Goal: Task Accomplishment & Management: Manage account settings

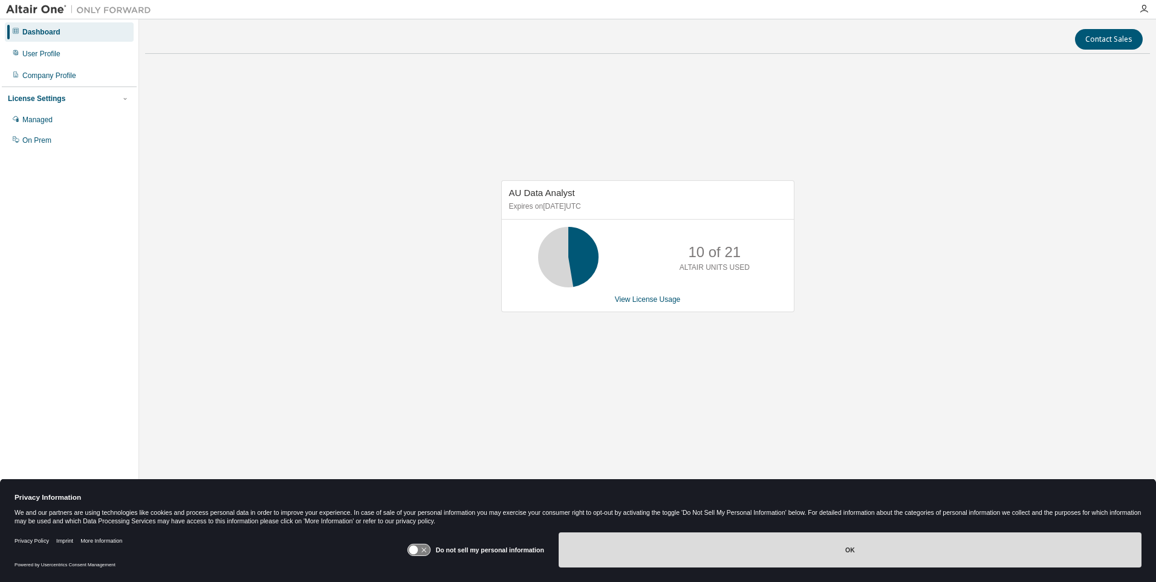
click at [928, 553] on button "OK" at bounding box center [850, 549] width 583 height 35
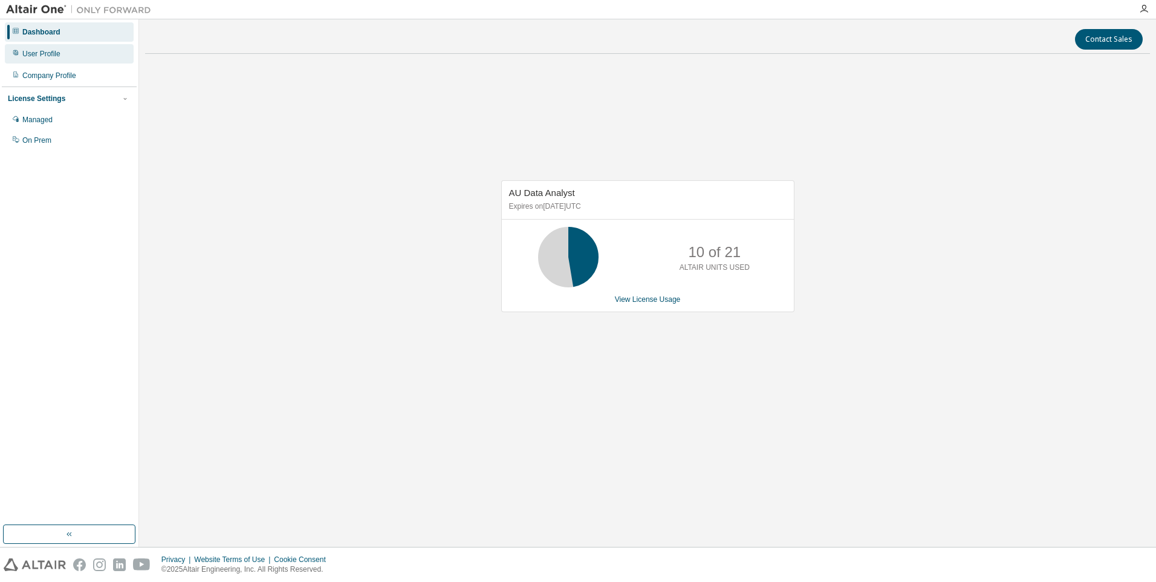
click at [64, 57] on div "User Profile" at bounding box center [69, 53] width 129 height 19
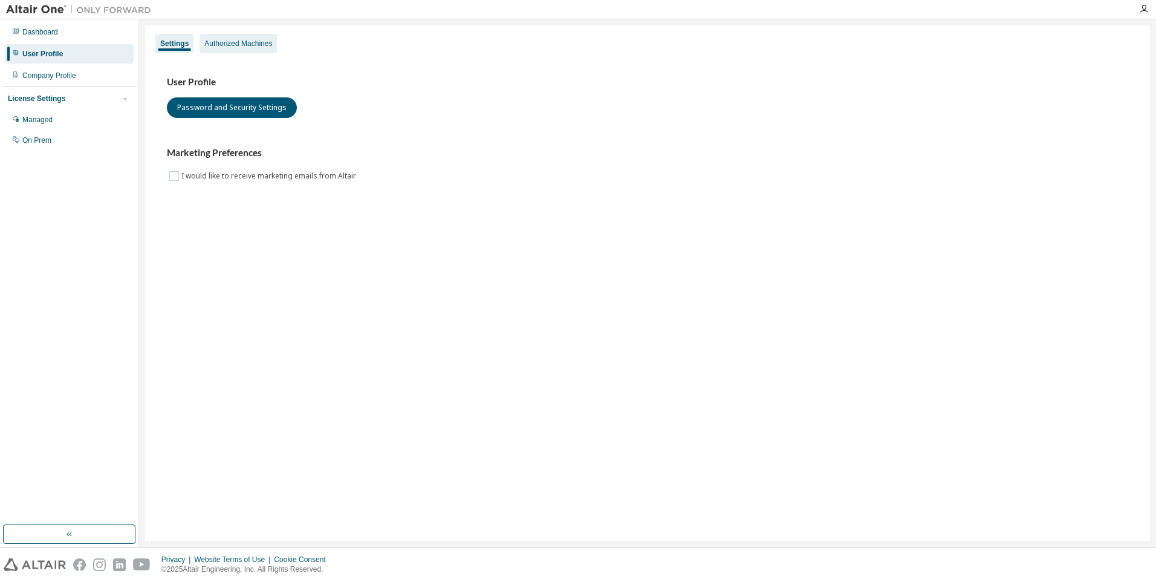
click at [256, 50] on div "Authorized Machines" at bounding box center [237, 43] width 77 height 19
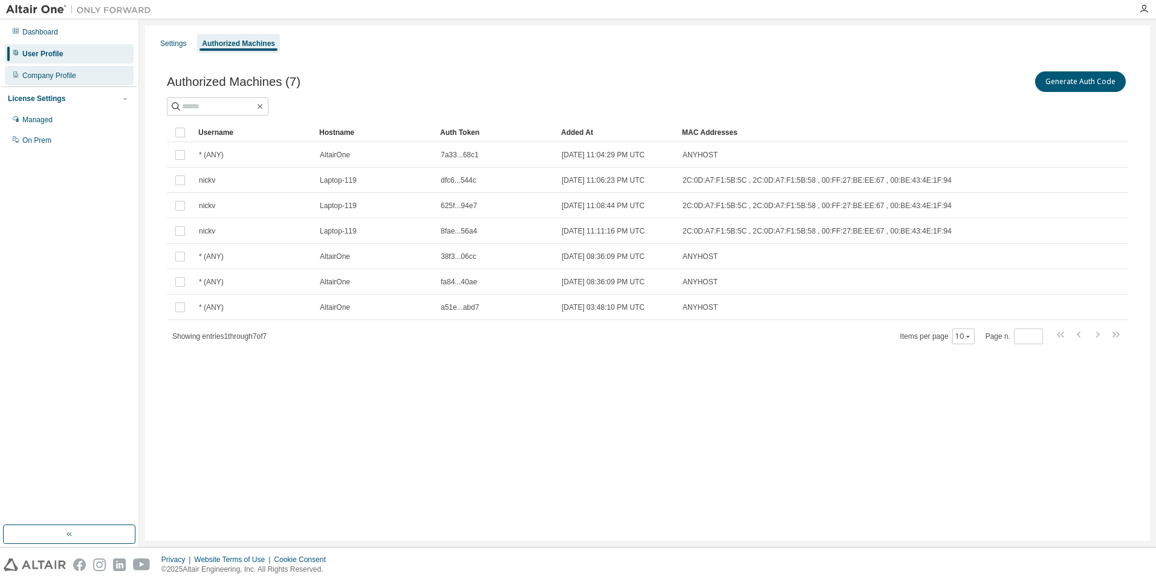
click at [62, 74] on div "Company Profile" at bounding box center [49, 76] width 54 height 10
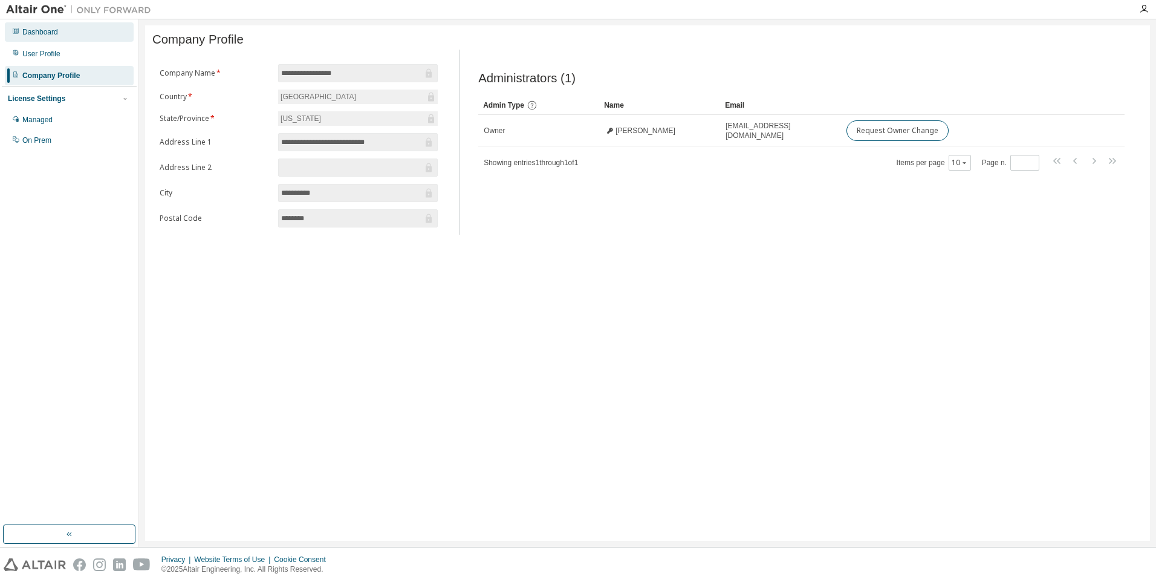
click at [72, 33] on div "Dashboard" at bounding box center [69, 31] width 129 height 19
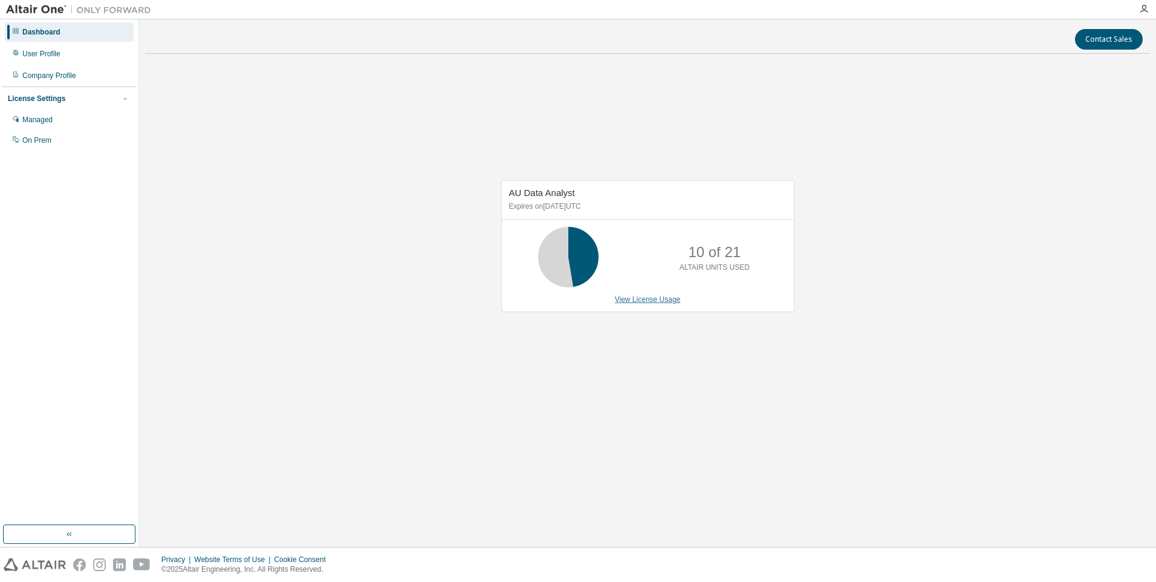
click at [647, 302] on link "View License Usage" at bounding box center [648, 299] width 66 height 8
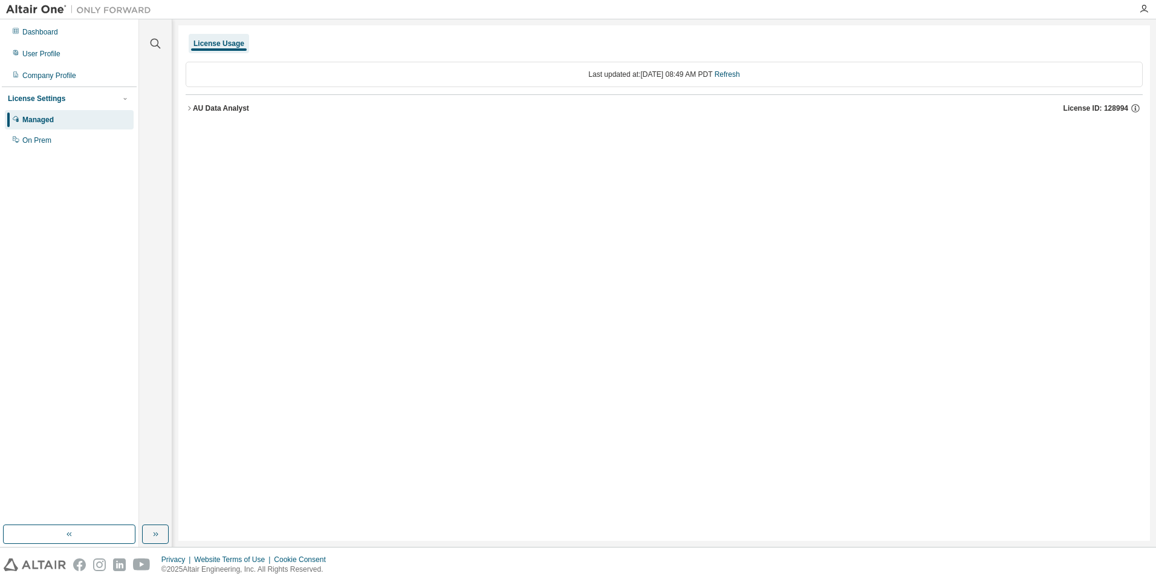
click at [198, 105] on div "AU Data Analyst" at bounding box center [221, 108] width 56 height 10
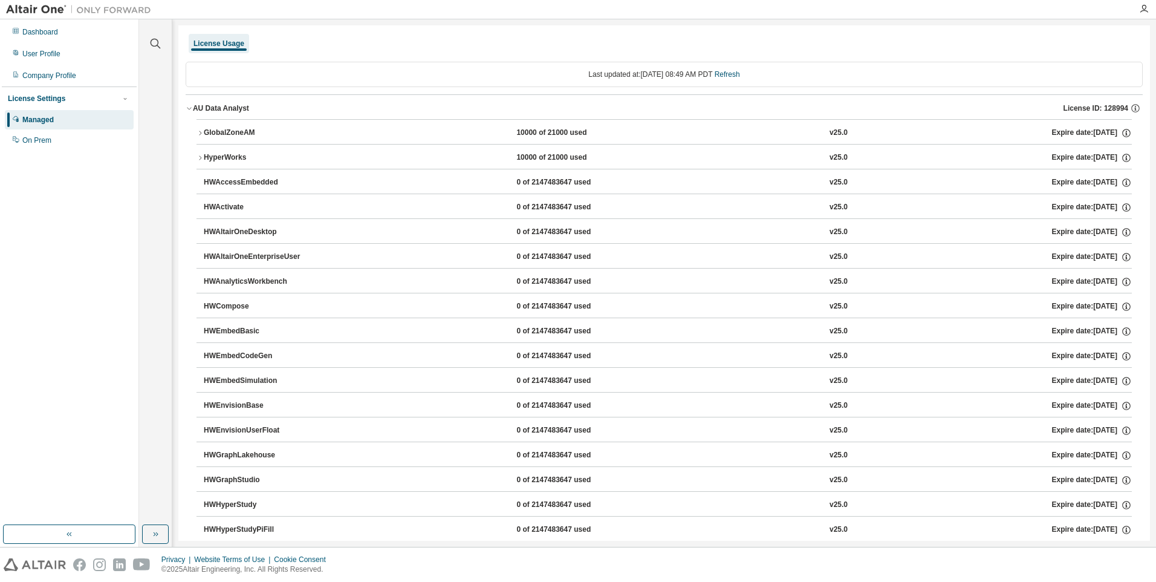
click at [250, 135] on div "GlobalZoneAM" at bounding box center [258, 133] width 109 height 11
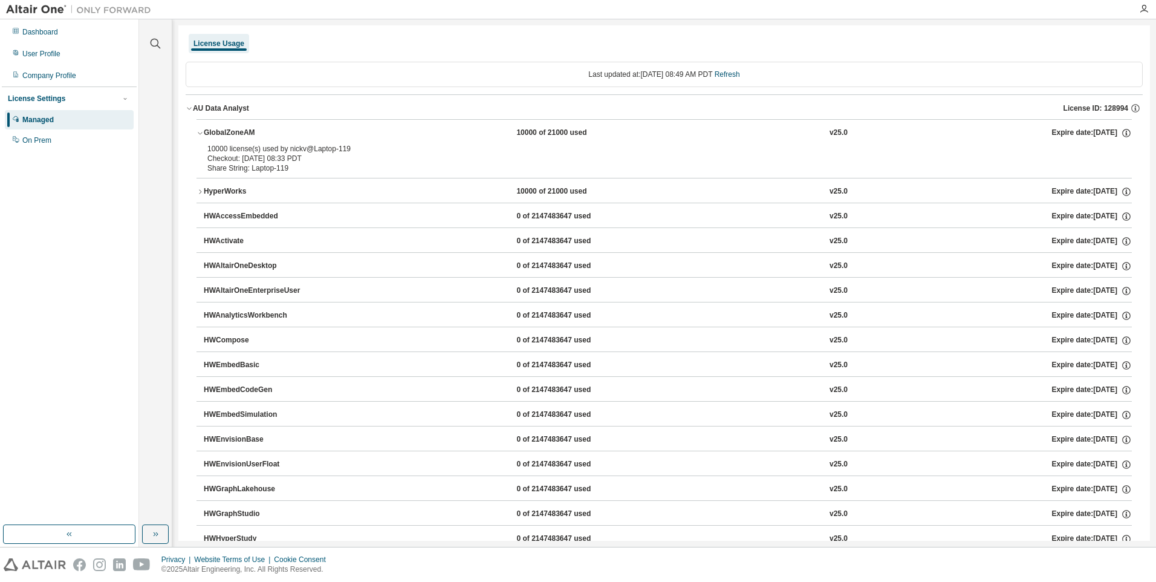
click at [215, 187] on div "HyperWorks" at bounding box center [258, 191] width 109 height 11
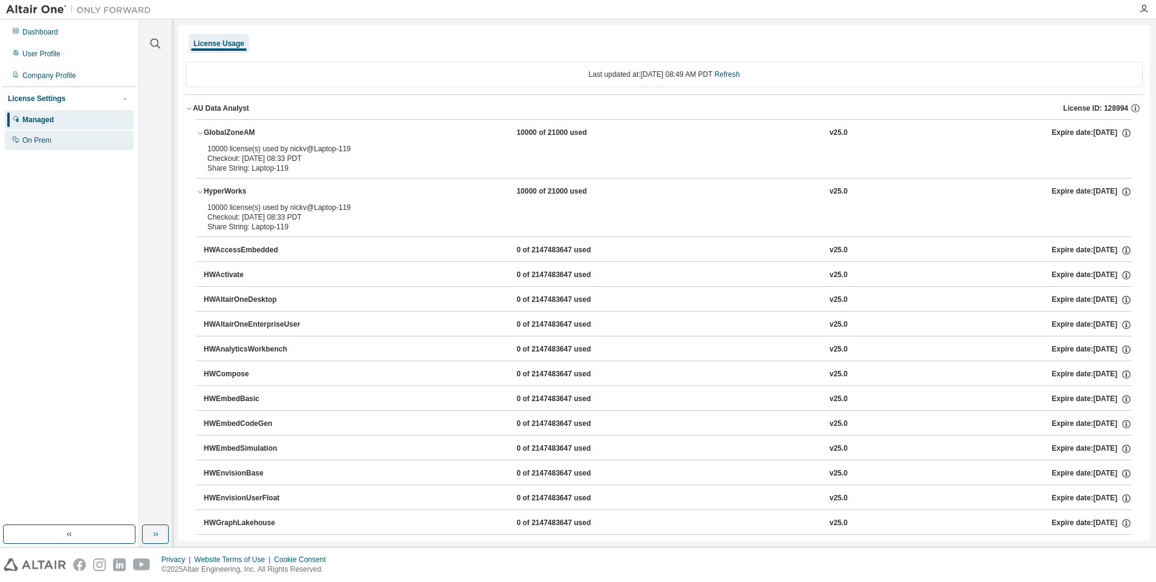
click at [74, 139] on div "On Prem" at bounding box center [69, 140] width 129 height 19
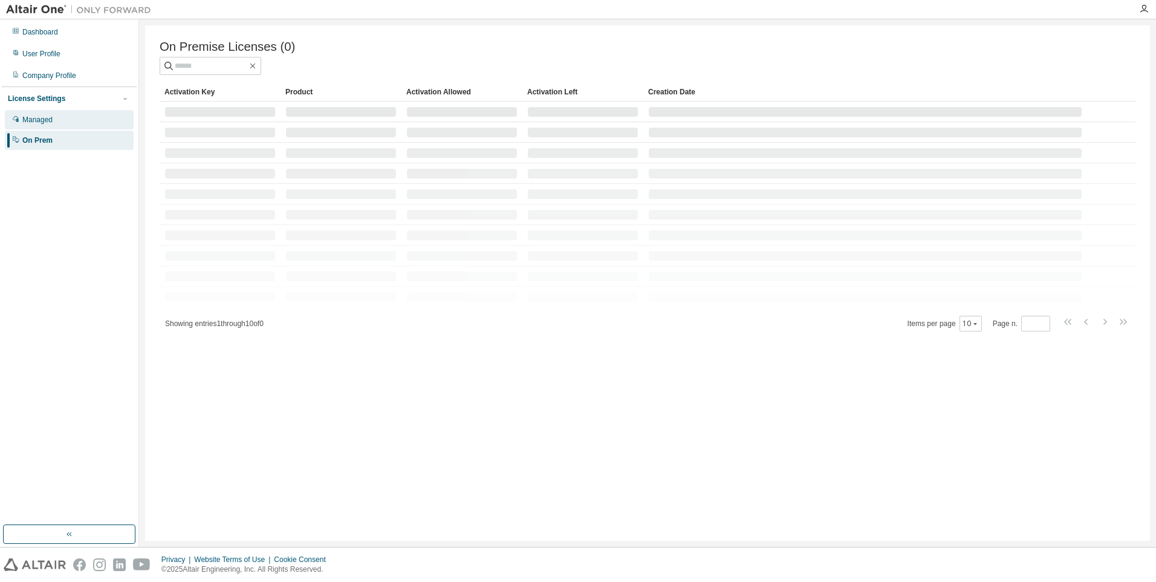
click at [80, 123] on div "Managed" at bounding box center [69, 119] width 129 height 19
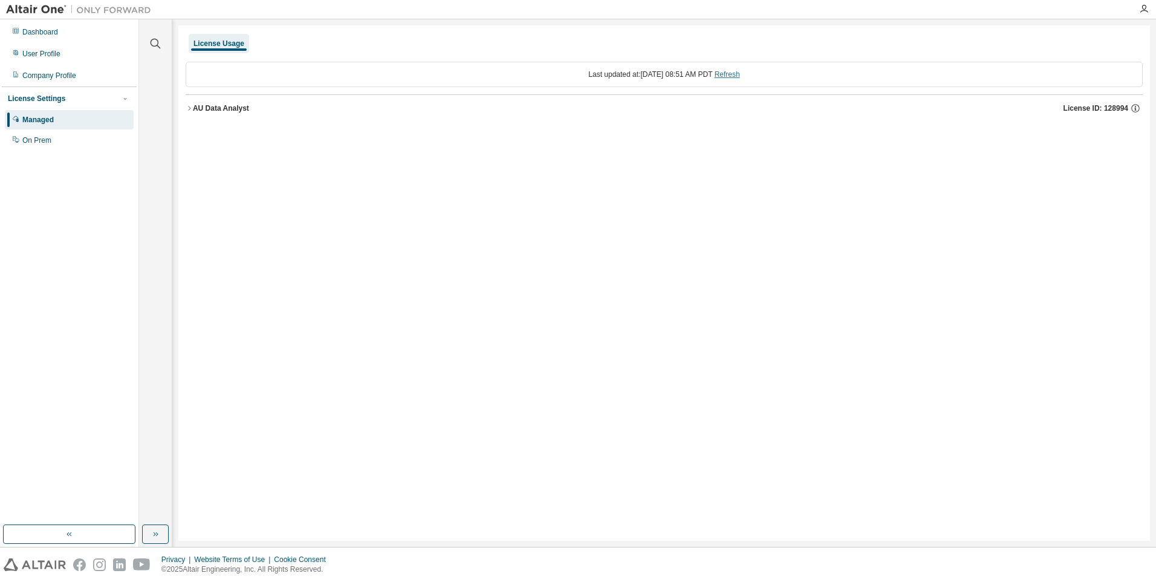
click at [740, 73] on link "Refresh" at bounding box center [726, 74] width 25 height 8
click at [66, 136] on div "On Prem" at bounding box center [69, 140] width 129 height 19
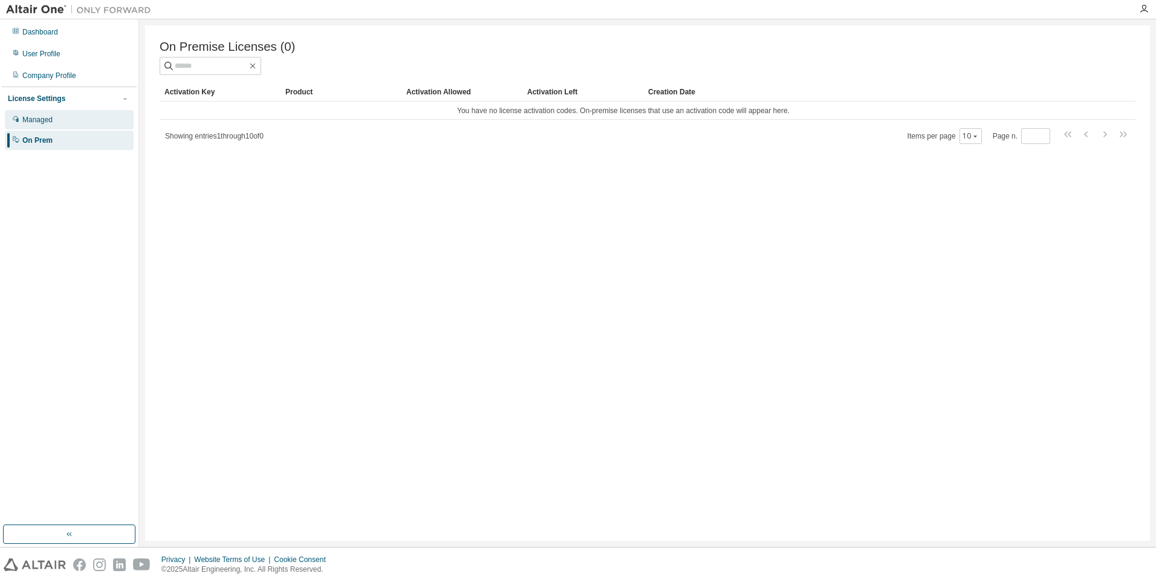
click at [85, 126] on div "Managed" at bounding box center [69, 119] width 129 height 19
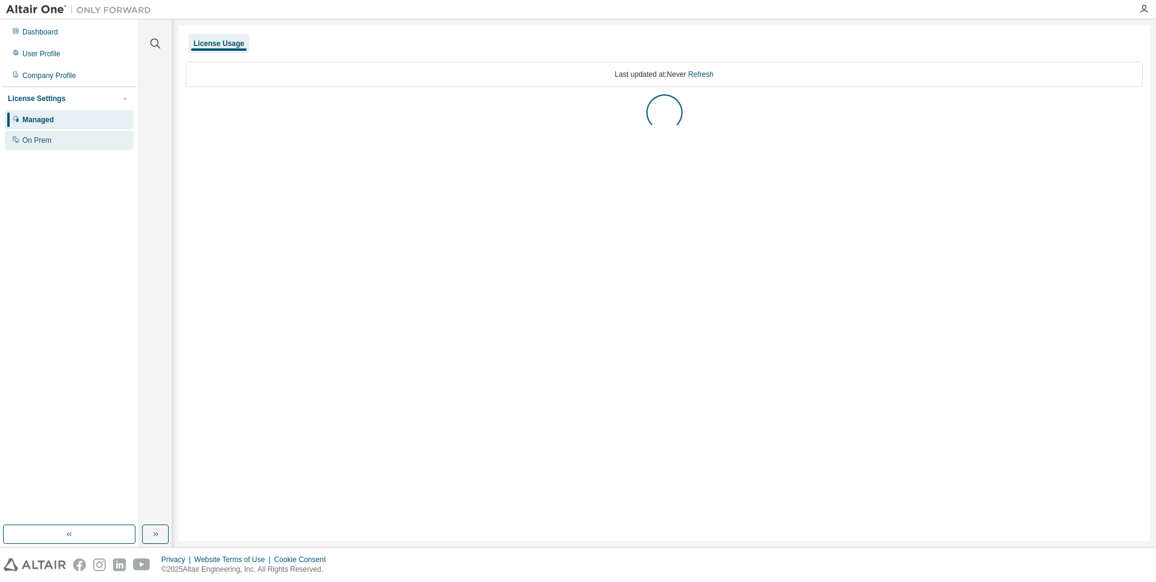
click at [85, 137] on div "On Prem" at bounding box center [69, 140] width 129 height 19
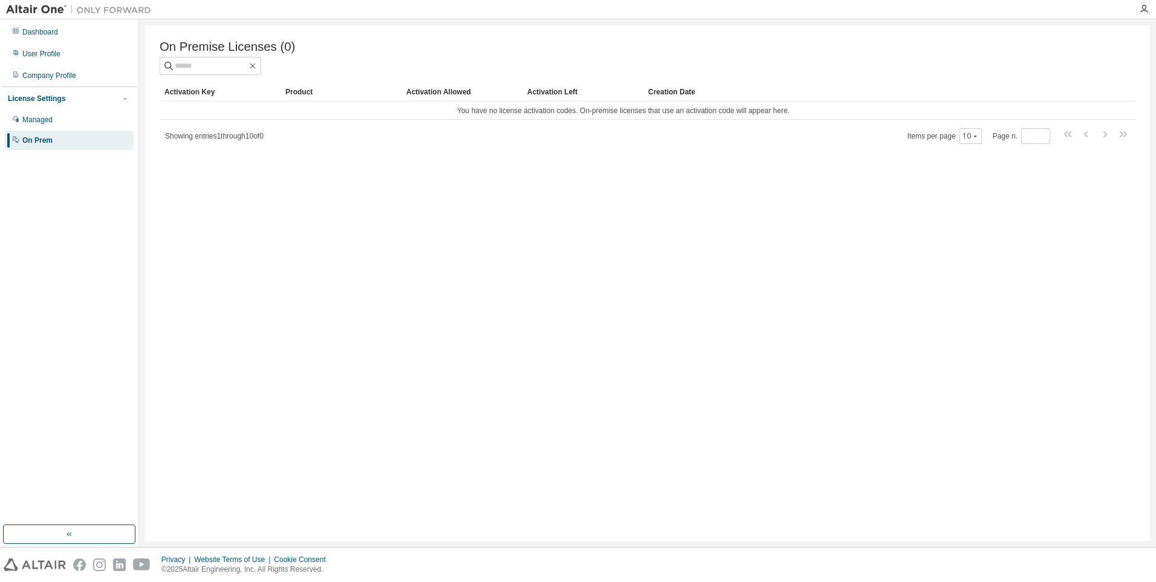
click at [744, 210] on div "On Premise Licenses (0) Clear Load Save Save As Field Operator Value Select fil…" at bounding box center [647, 282] width 1005 height 515
click at [192, 65] on input "text" at bounding box center [211, 66] width 73 height 12
click at [321, 173] on div "On Premise Licenses (0) Clear Load Save Save As Field Operator Value Select fil…" at bounding box center [647, 282] width 1005 height 515
click at [68, 80] on div "Company Profile" at bounding box center [49, 76] width 54 height 10
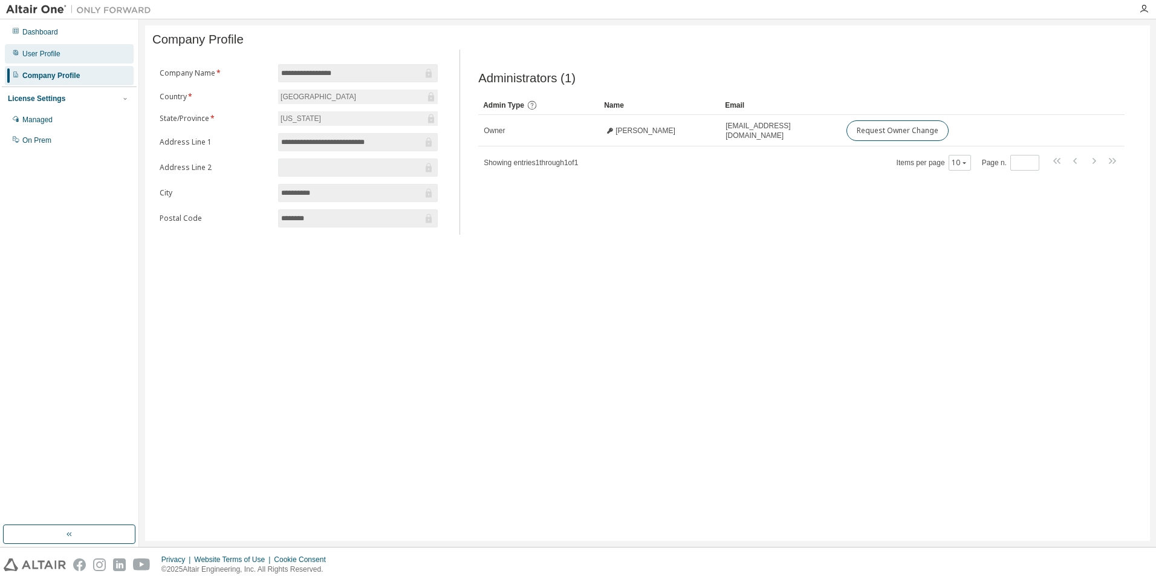
click at [71, 51] on div "User Profile" at bounding box center [69, 53] width 129 height 19
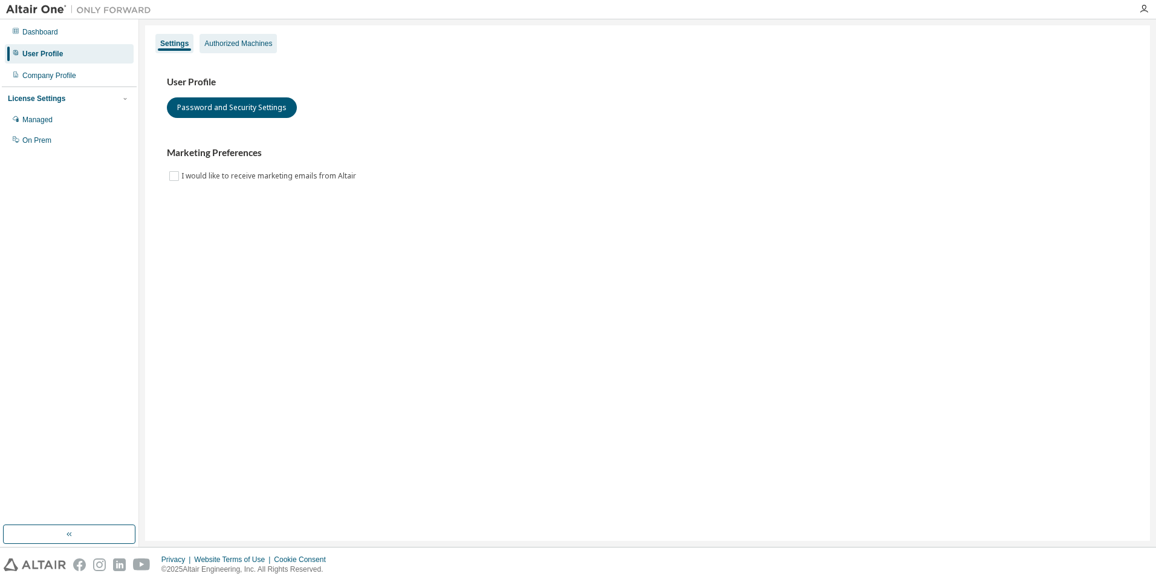
click at [263, 48] on div "Authorized Machines" at bounding box center [238, 44] width 68 height 10
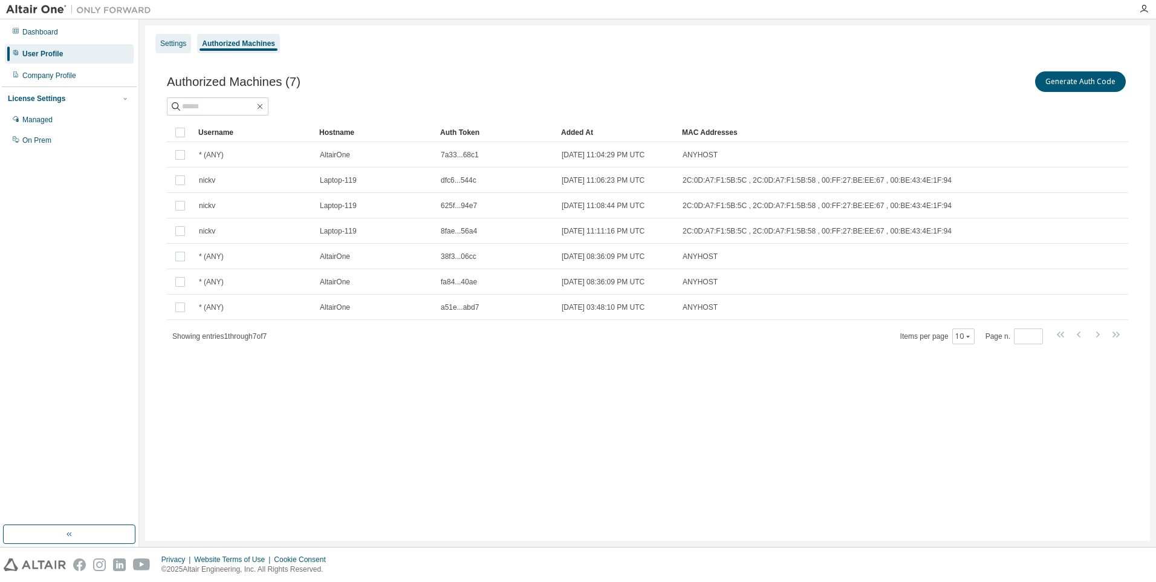
click at [181, 47] on div "Settings" at bounding box center [173, 44] width 26 height 10
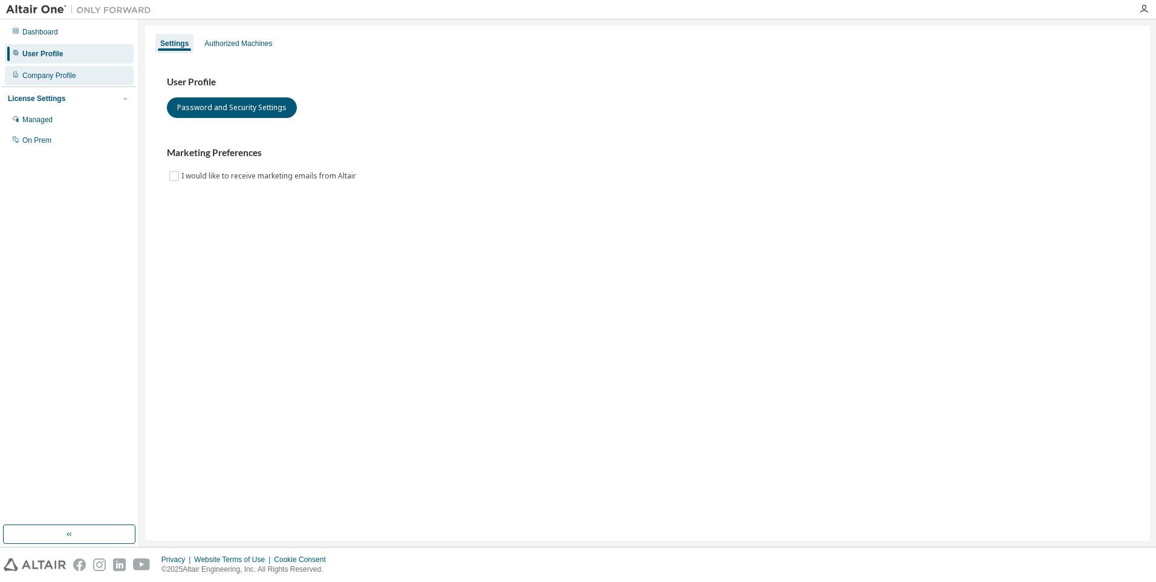
click at [70, 82] on div "Company Profile" at bounding box center [69, 75] width 129 height 19
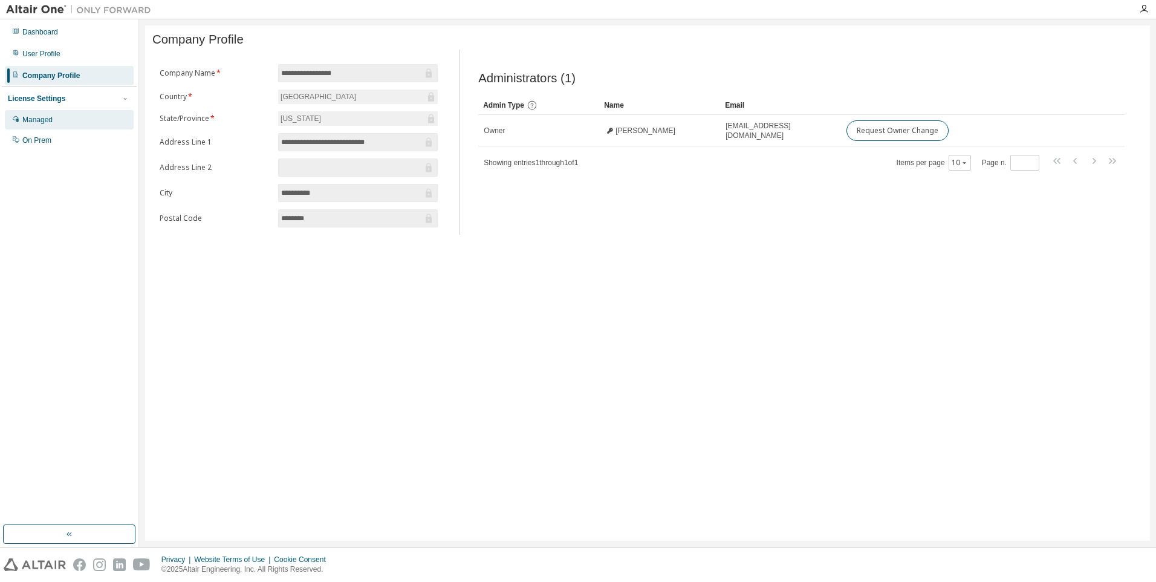
click at [71, 112] on div "Managed" at bounding box center [69, 119] width 129 height 19
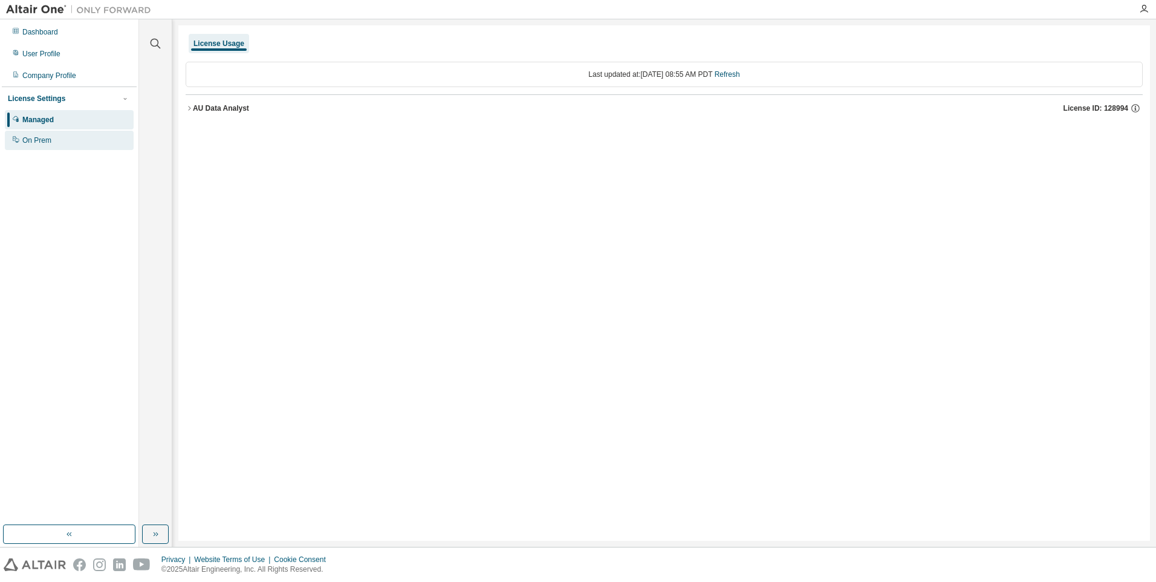
click at [74, 141] on div "On Prem" at bounding box center [69, 140] width 129 height 19
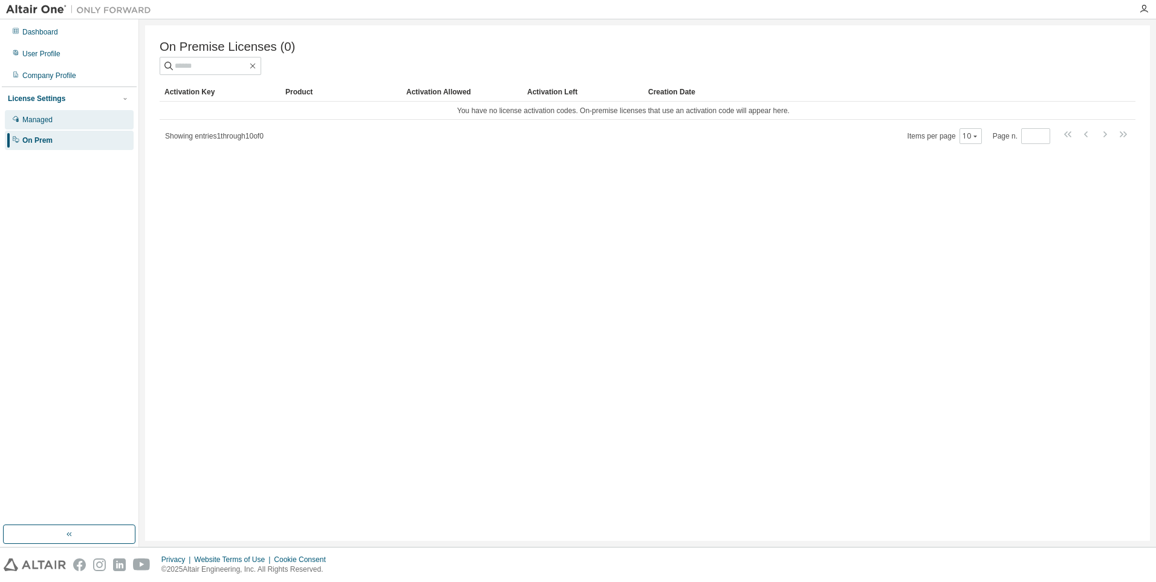
click at [68, 126] on div "Managed" at bounding box center [69, 119] width 129 height 19
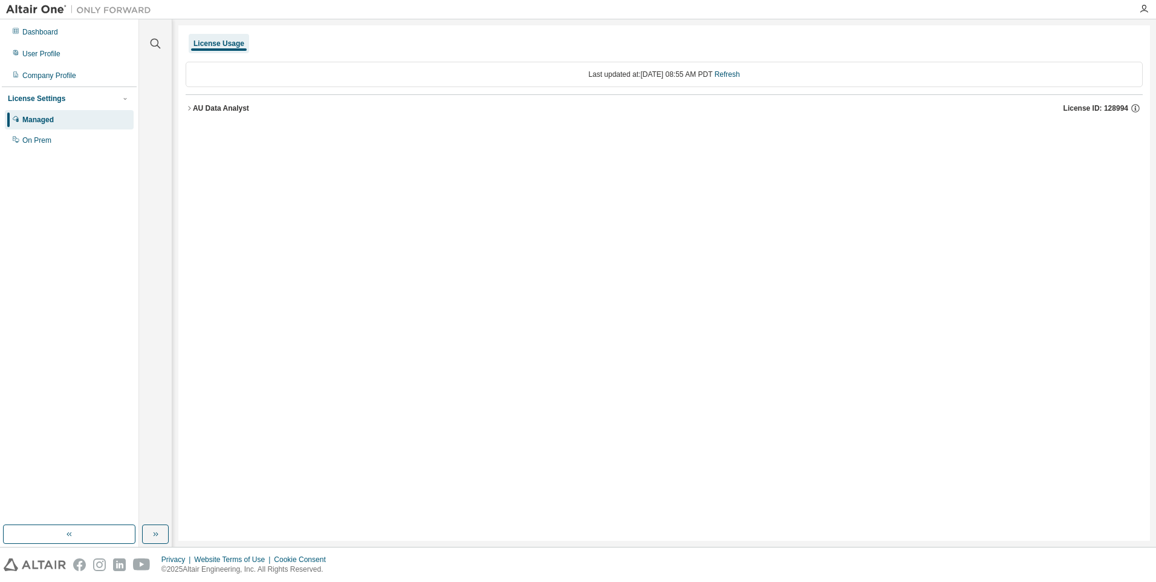
click at [196, 107] on div "AU Data Analyst" at bounding box center [221, 108] width 56 height 10
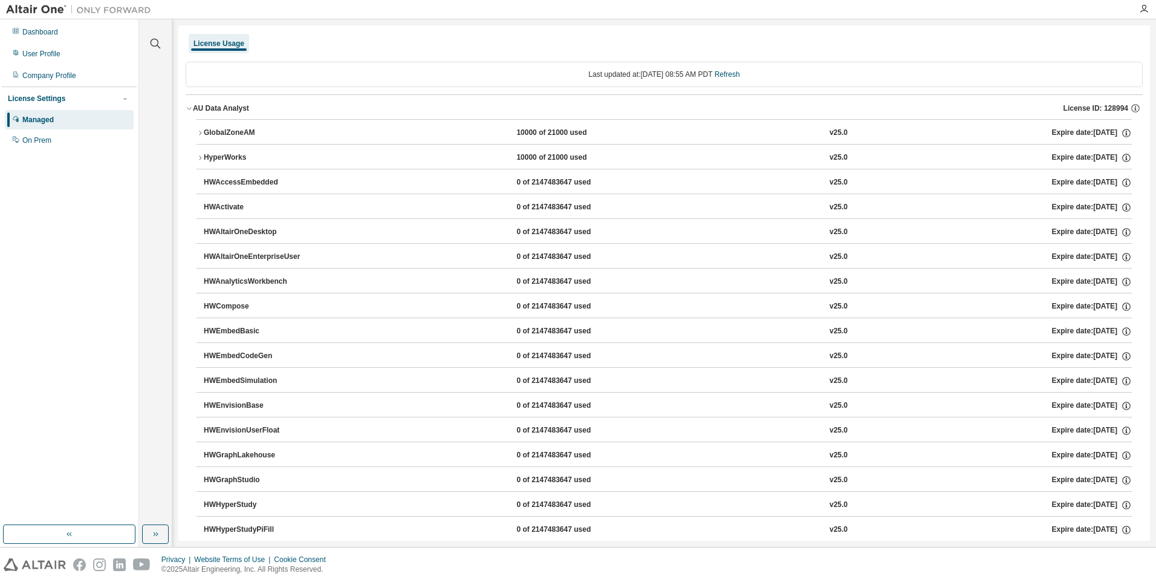
click at [200, 133] on icon "button" at bounding box center [199, 132] width 7 height 7
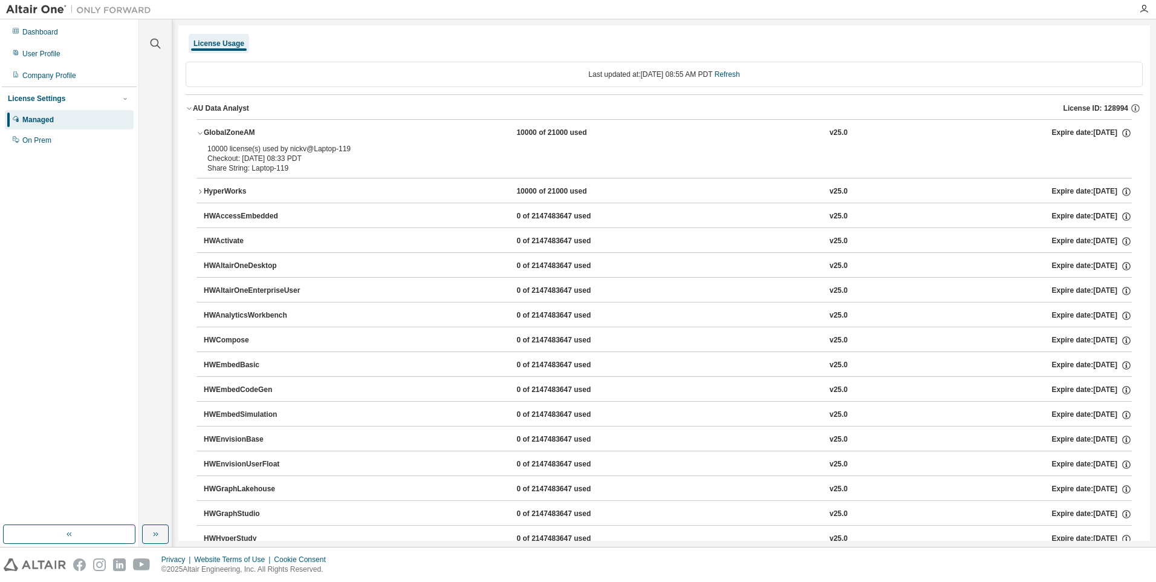
click at [302, 171] on div "Share String: Laptop-119" at bounding box center [649, 168] width 884 height 10
click at [200, 192] on icon "button" at bounding box center [199, 191] width 7 height 7
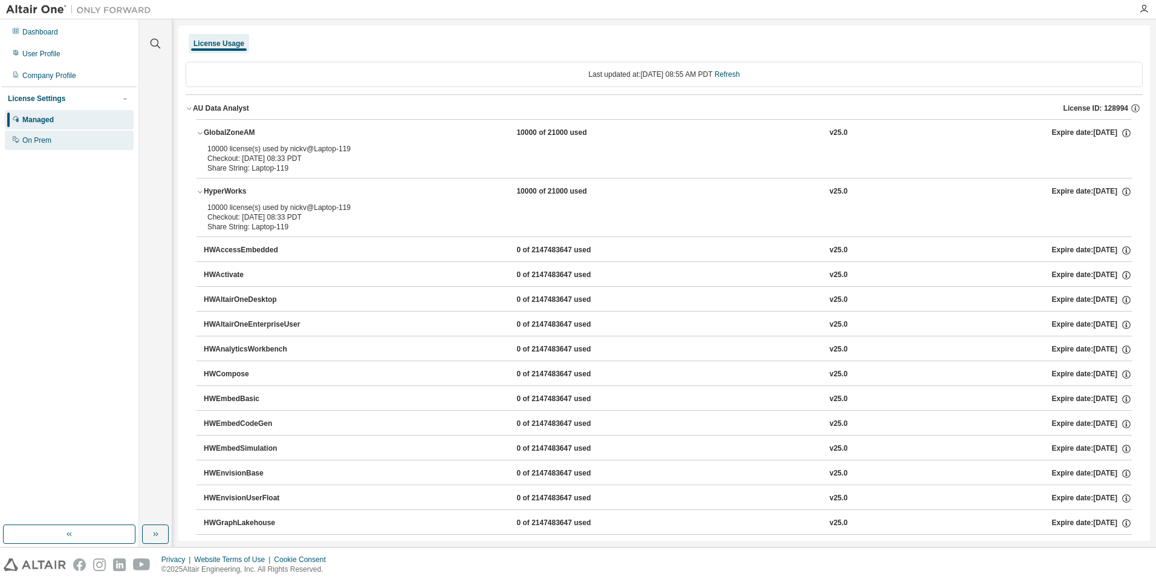
click at [80, 142] on div "On Prem" at bounding box center [69, 140] width 129 height 19
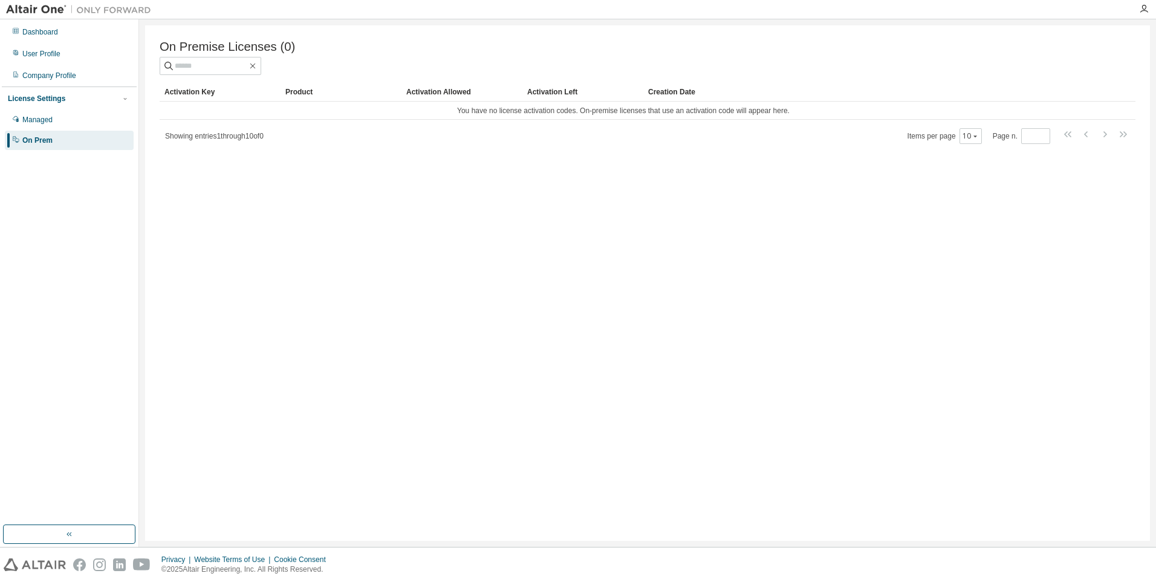
click at [250, 200] on div "On Premise Licenses (0) Clear Load Save Save As Field Operator Value Select fil…" at bounding box center [647, 282] width 1005 height 515
click at [59, 74] on div "Company Profile" at bounding box center [49, 76] width 54 height 10
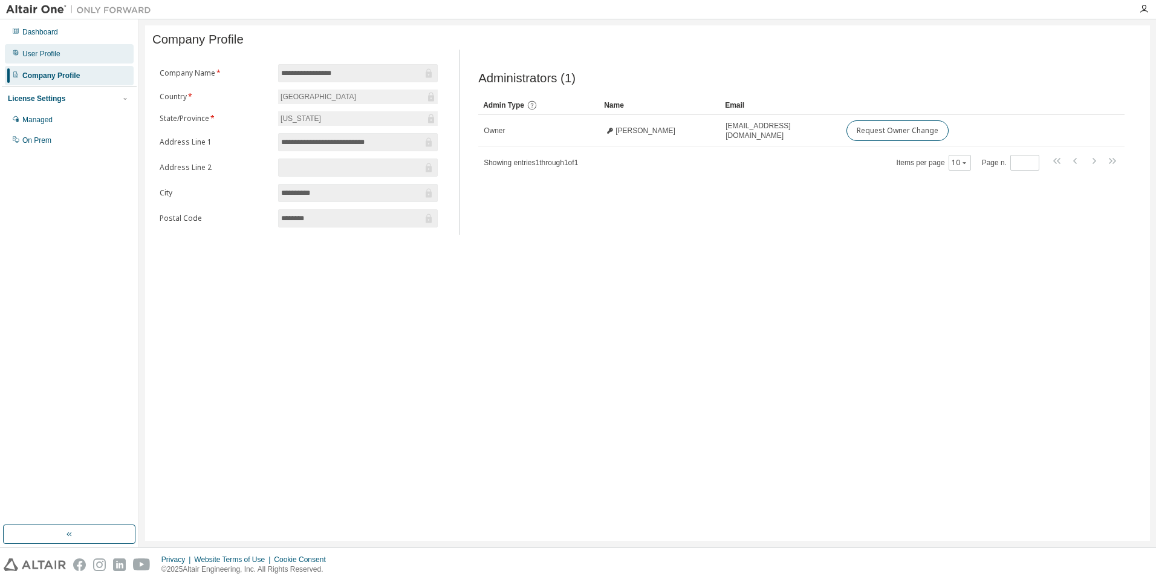
click at [59, 54] on div "User Profile" at bounding box center [69, 53] width 129 height 19
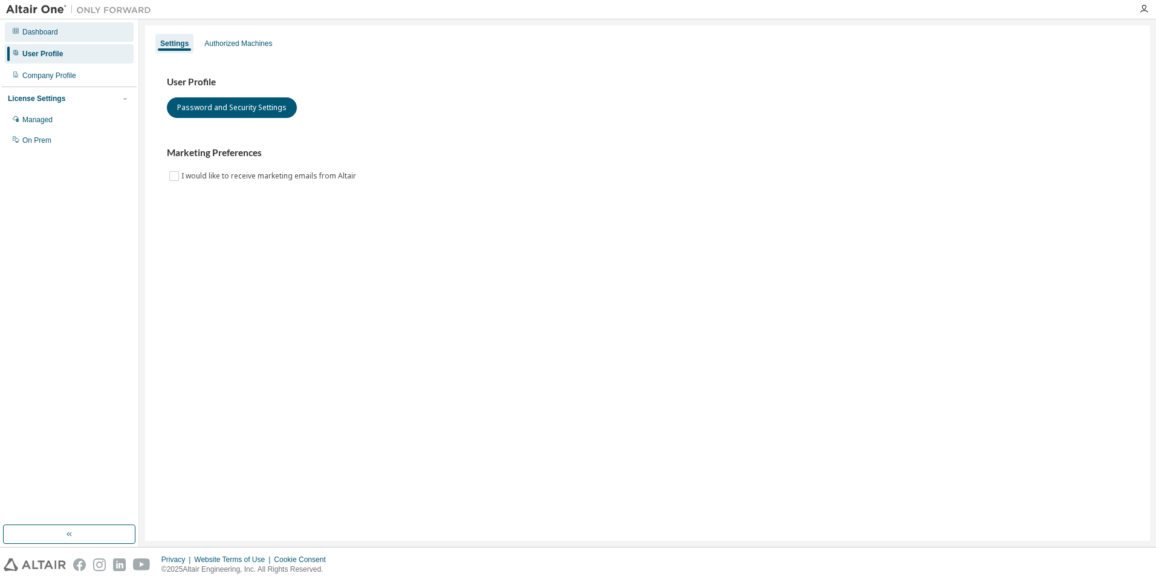
click at [59, 34] on div "Dashboard" at bounding box center [69, 31] width 129 height 19
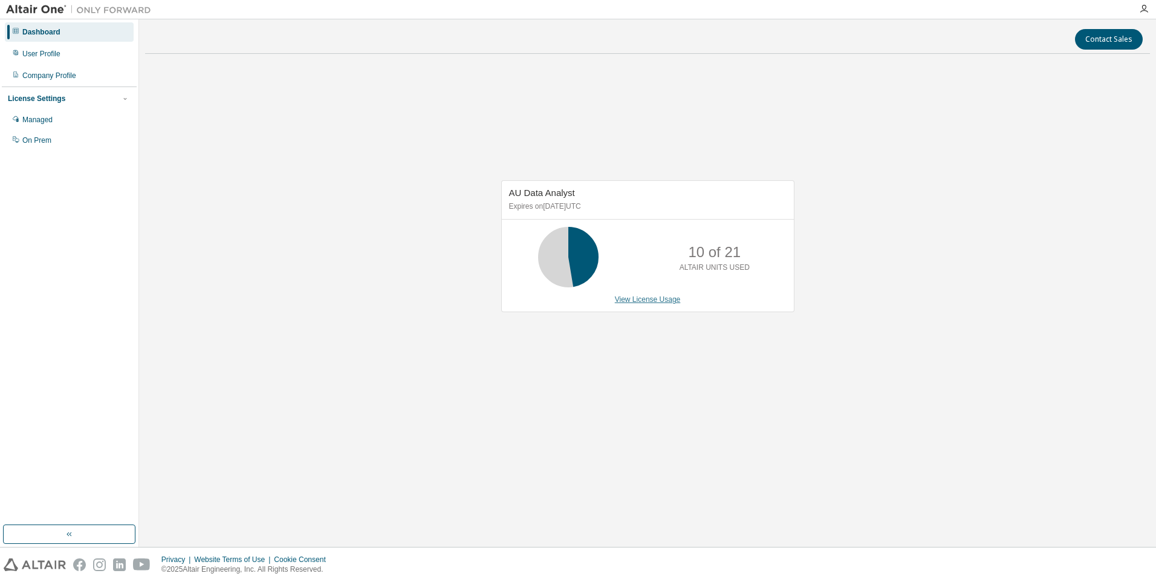
click at [667, 300] on link "View License Usage" at bounding box center [648, 299] width 66 height 8
